Goal: Task Accomplishment & Management: Manage account settings

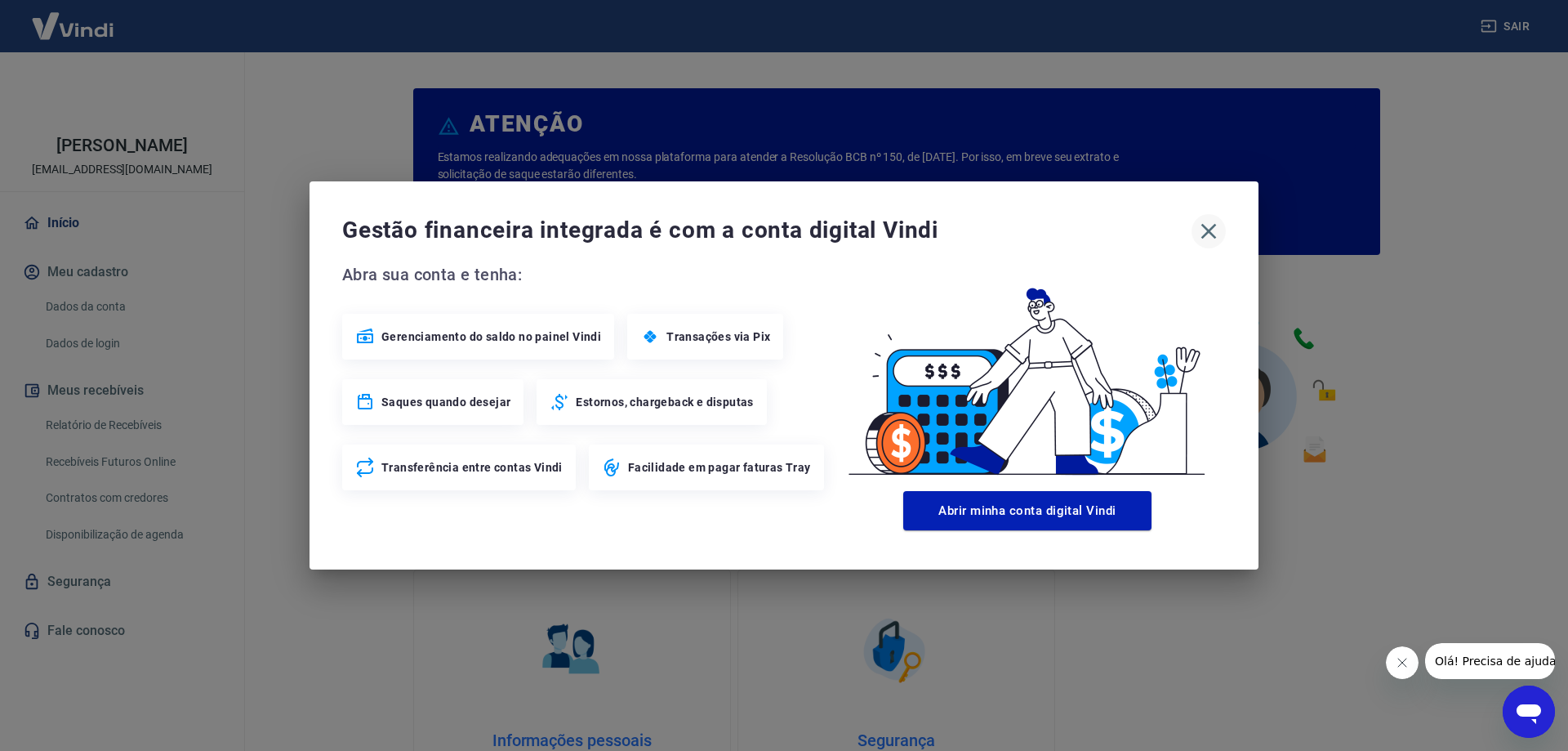
click at [1205, 225] on icon "button" at bounding box center [1208, 230] width 26 height 26
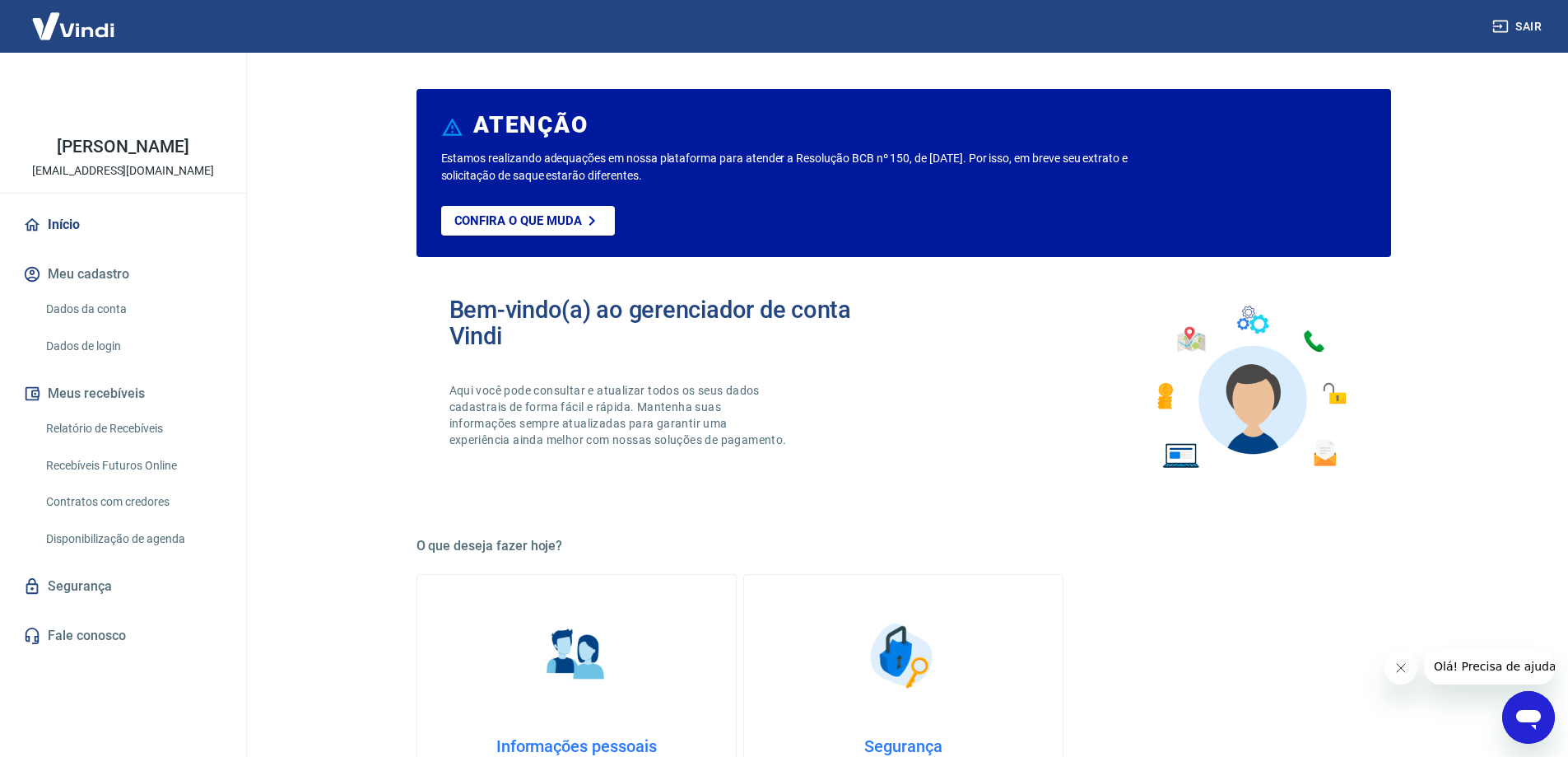
scroll to position [412, 0]
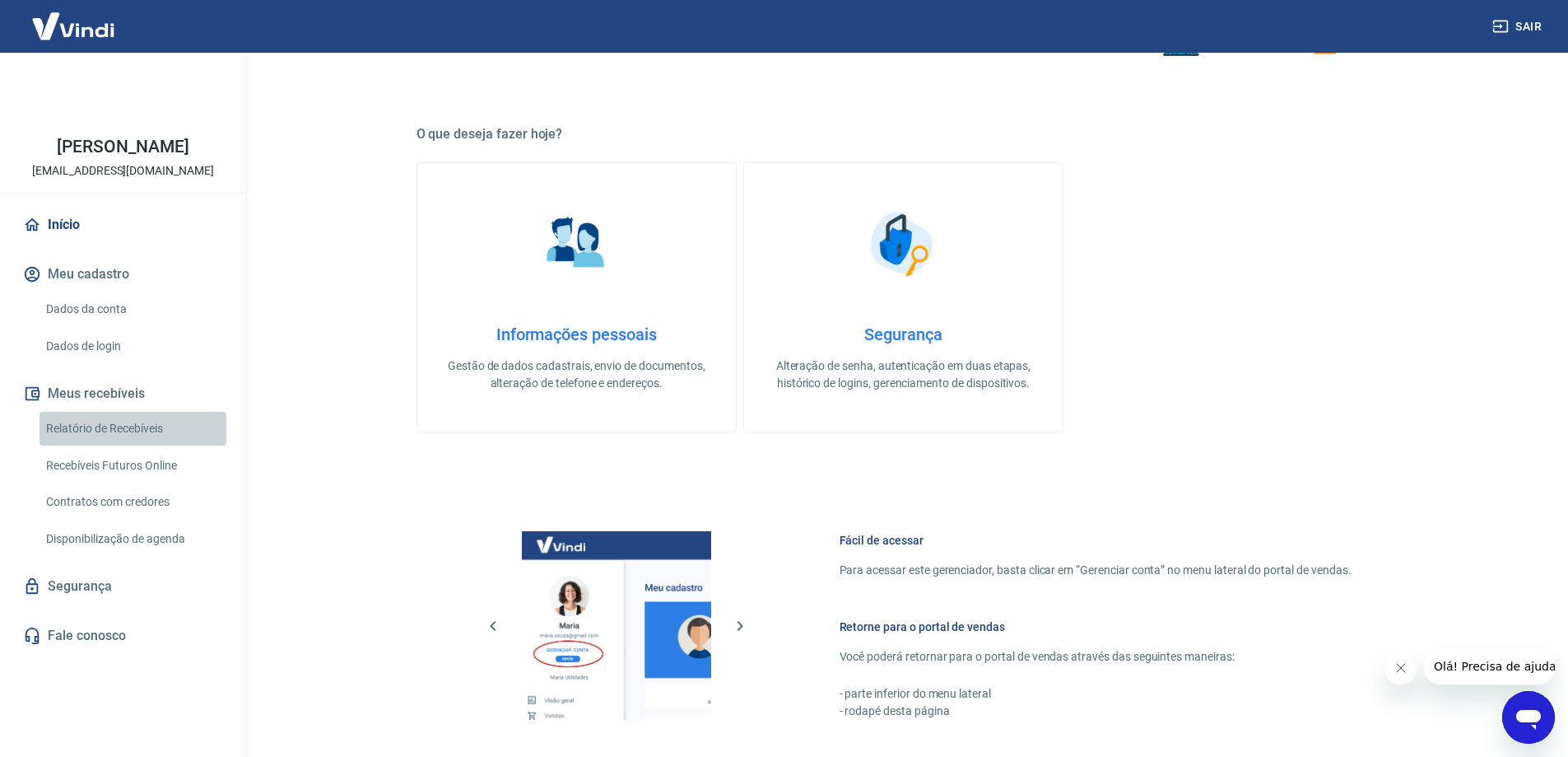
click at [137, 430] on link "Relatório de Recebíveis" at bounding box center [133, 429] width 187 height 34
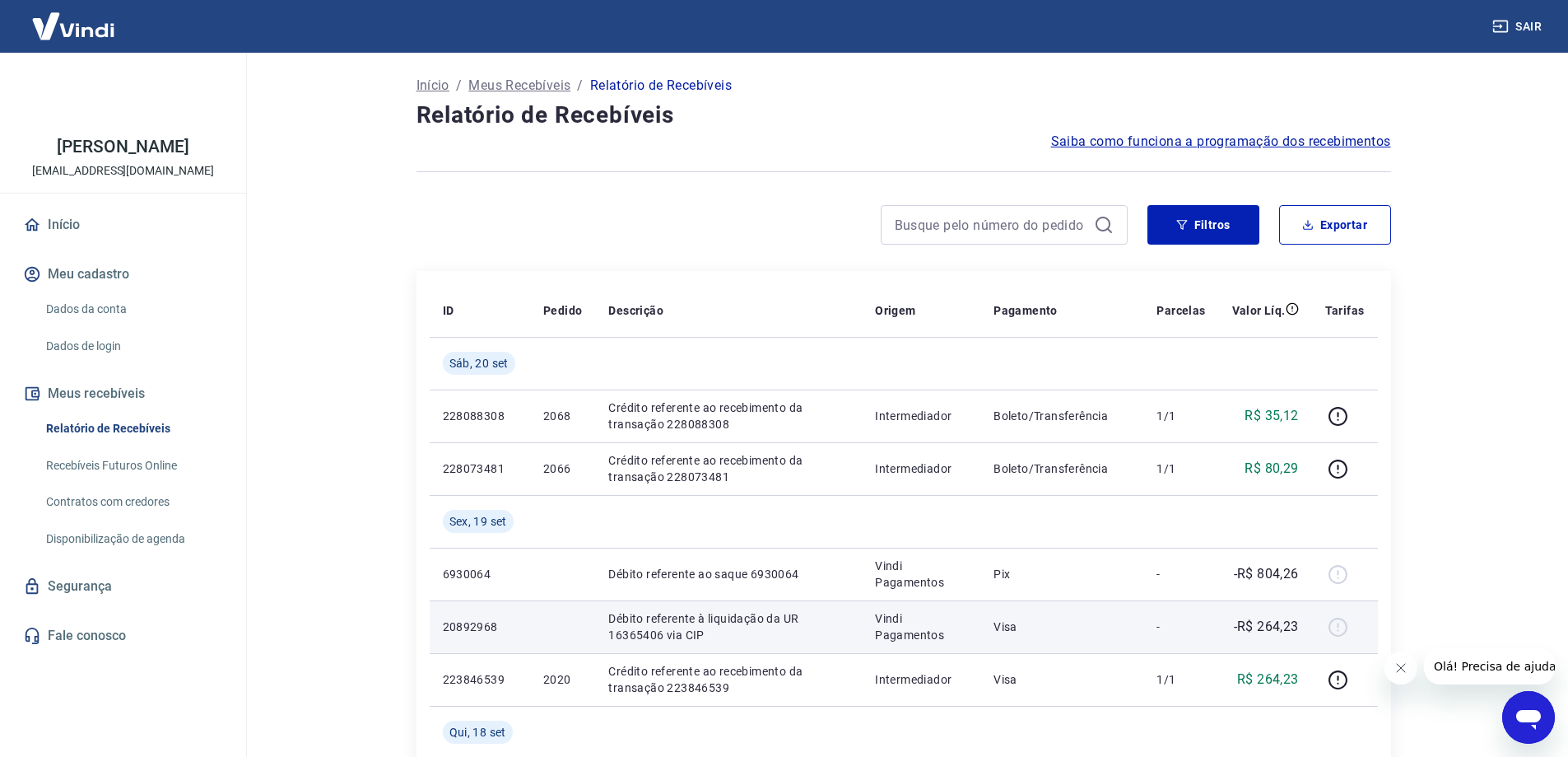
click at [1339, 629] on div at bounding box center [1345, 626] width 40 height 26
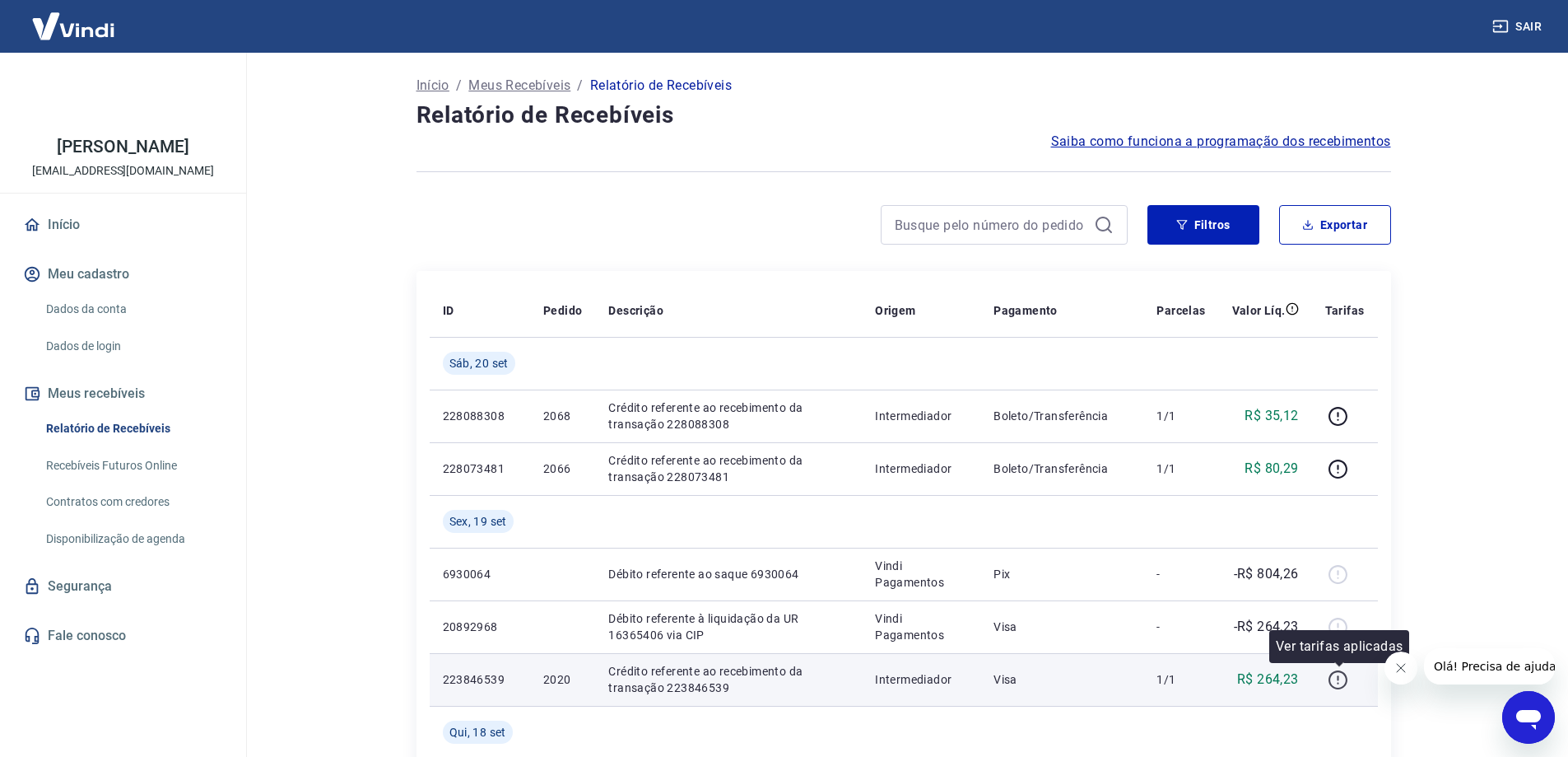
click at [1344, 674] on icon "button" at bounding box center [1338, 679] width 20 height 20
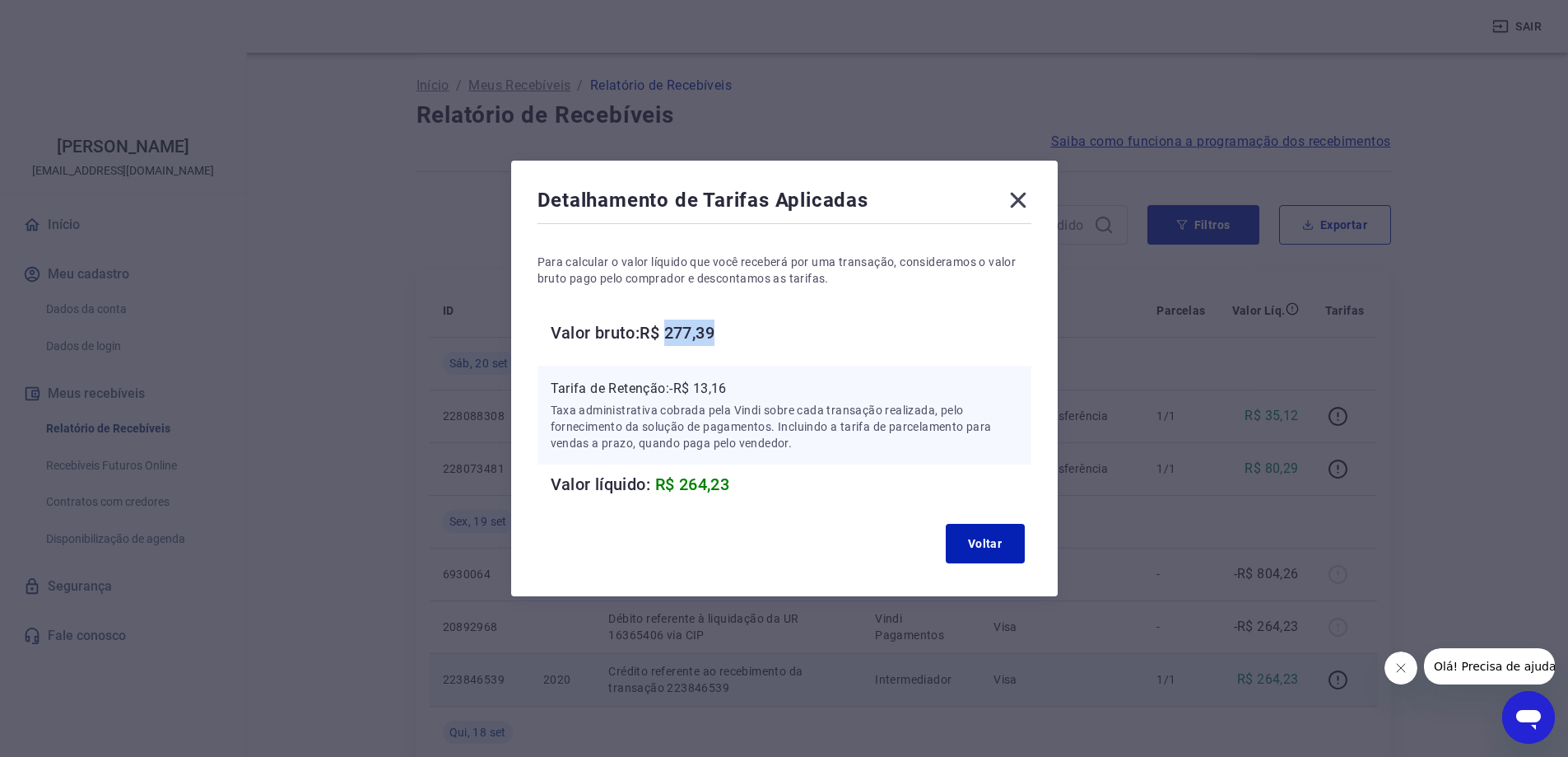
drag, startPoint x: 675, startPoint y: 331, endPoint x: 732, endPoint y: 333, distance: 57.0
click at [732, 333] on h6 "Valor bruto: R$ 277,39" at bounding box center [791, 332] width 481 height 26
copy h6 "277,39"
click at [1037, 28] on div "Detalhamento de Tarifas Aplicadas Para calcular o valor líquido que você recebe…" at bounding box center [784, 378] width 1568 height 757
click at [1028, 208] on icon at bounding box center [1017, 199] width 26 height 26
